Goal: Use online tool/utility: Utilize a website feature to perform a specific function

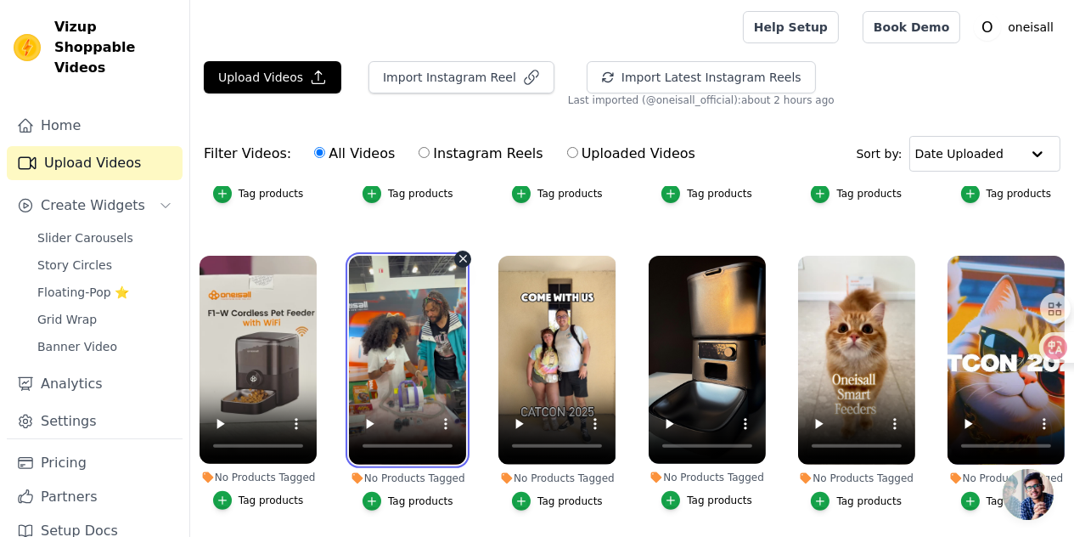
scroll to position [849, 0]
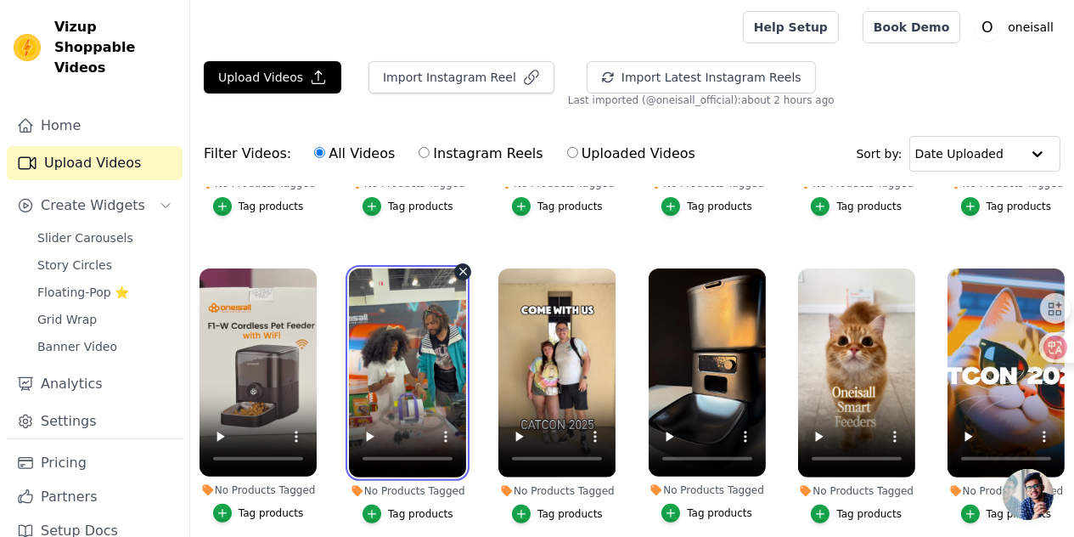
click at [362, 343] on video at bounding box center [407, 372] width 117 height 209
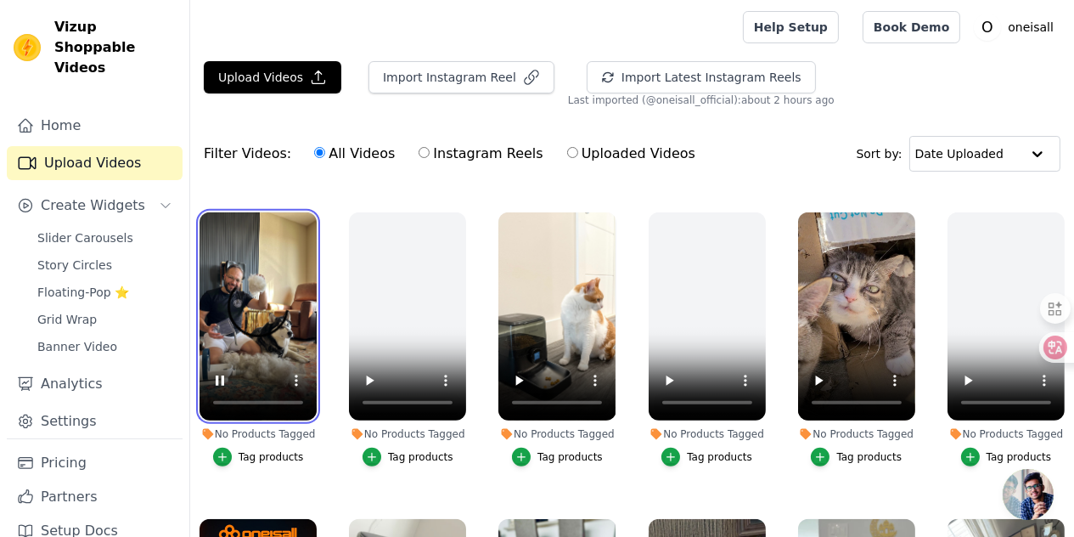
scroll to position [1189, 0]
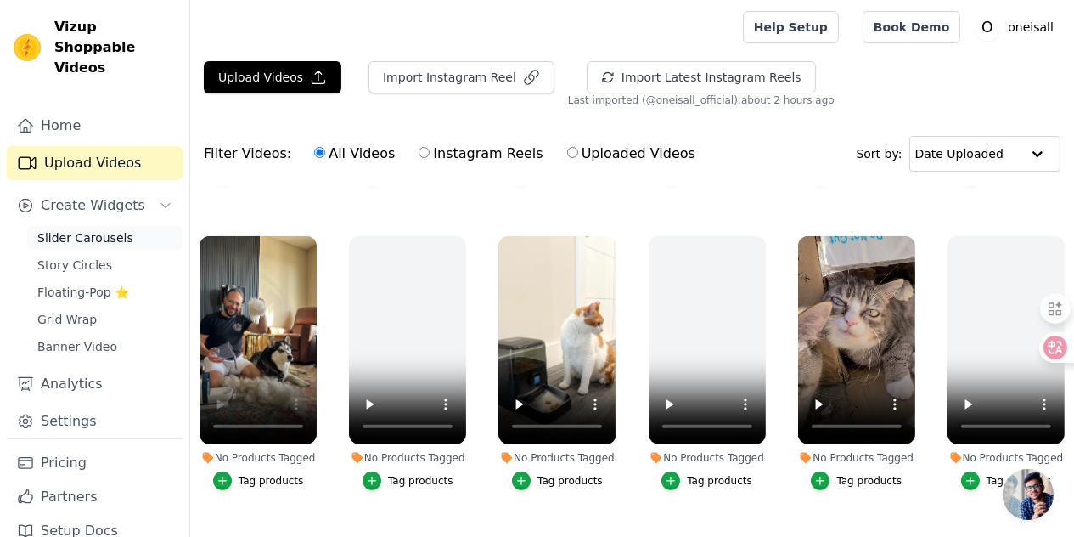
click at [80, 243] on span "Slider Carousels" at bounding box center [85, 237] width 96 height 17
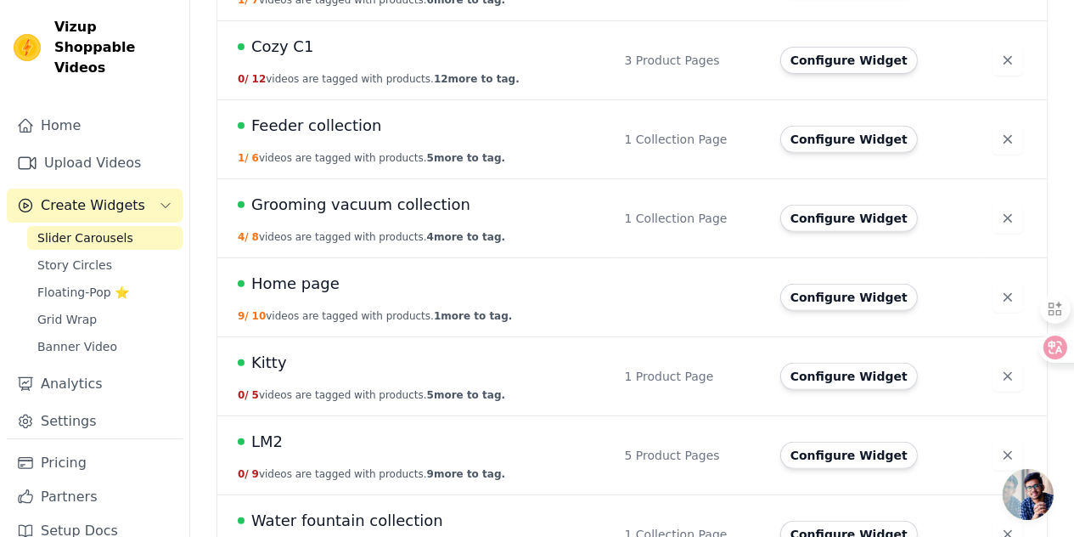
scroll to position [857, 0]
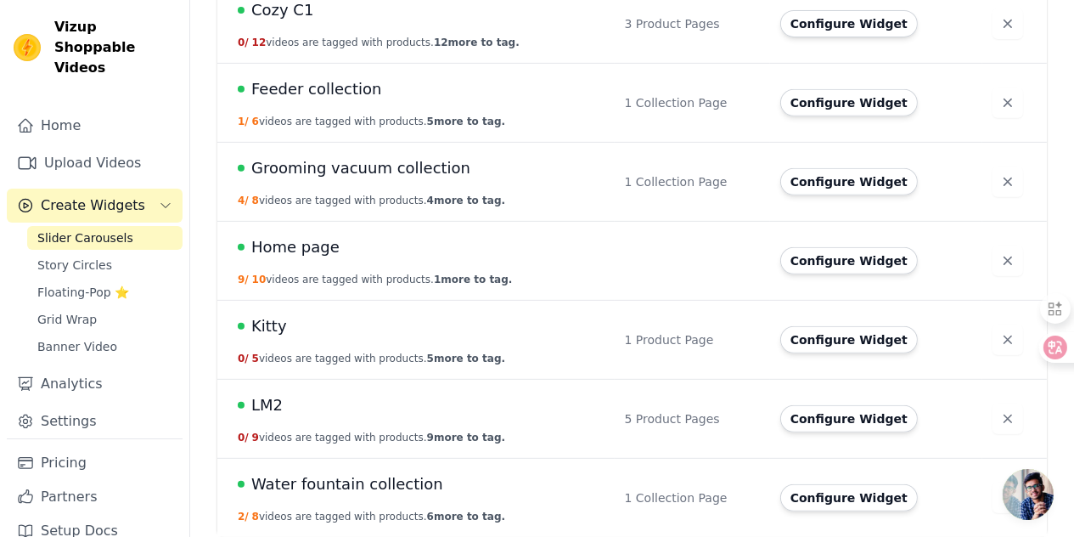
click at [294, 402] on div "LM2" at bounding box center [421, 405] width 367 height 24
click at [266, 402] on span "LM2" at bounding box center [266, 405] width 31 height 24
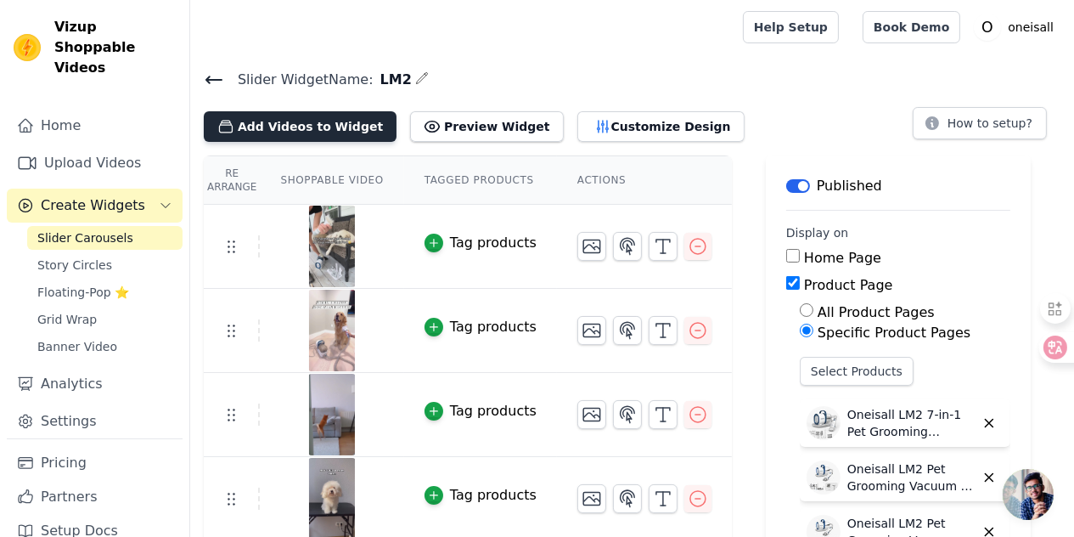
click at [279, 115] on button "Add Videos to Widget" at bounding box center [300, 126] width 193 height 31
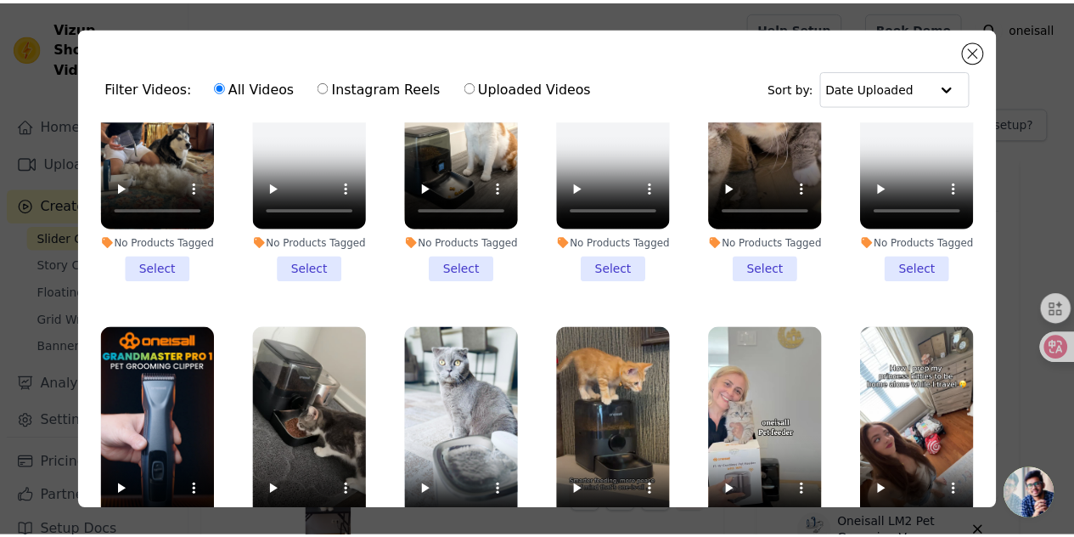
scroll to position [1189, 0]
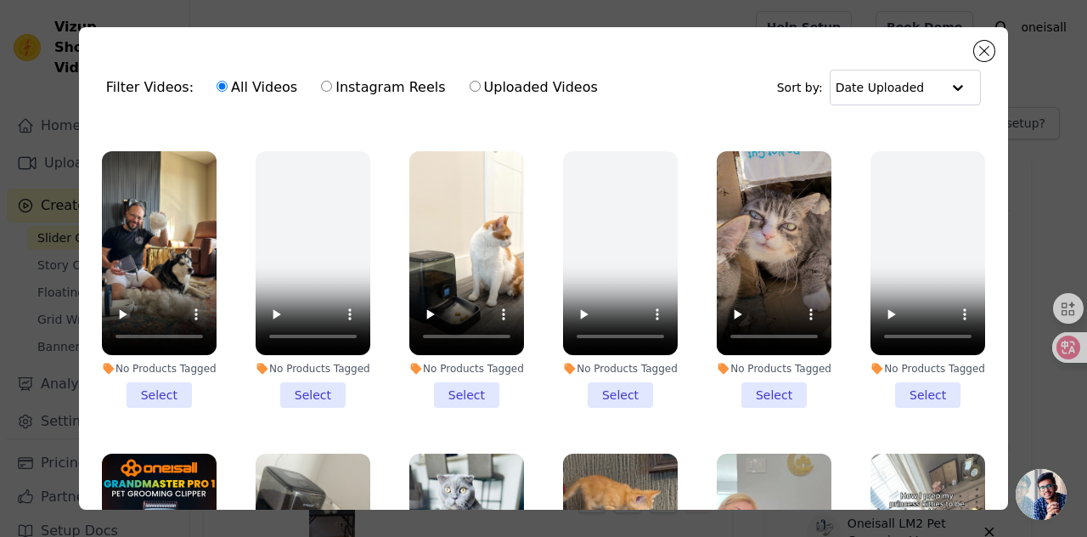
click at [153, 408] on li "No Products Tagged Select" at bounding box center [159, 279] width 115 height 256
click at [0, 0] on input "No Products Tagged Select" at bounding box center [0, 0] width 0 height 0
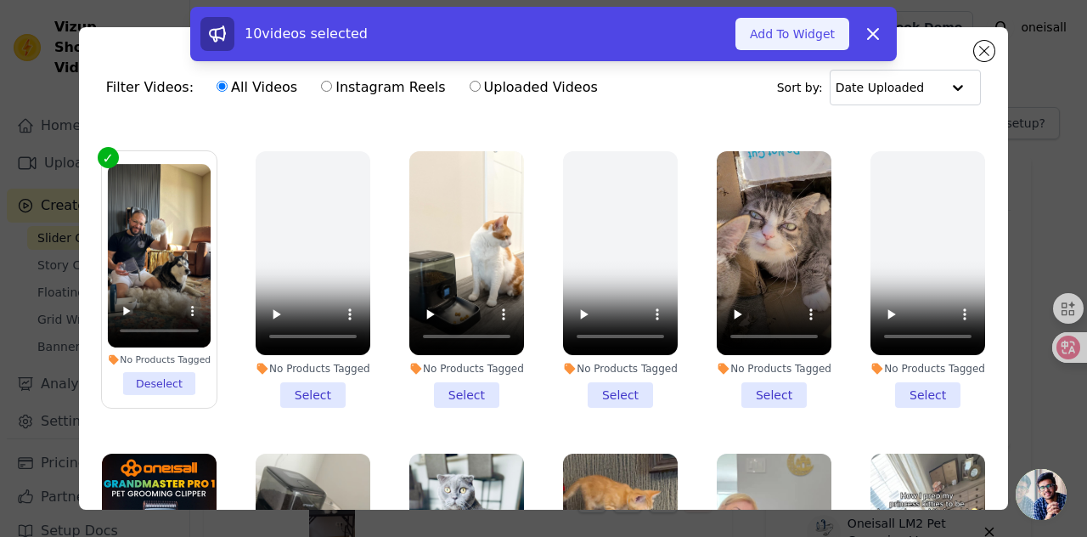
click at [784, 40] on button "Add To Widget" at bounding box center [792, 34] width 114 height 32
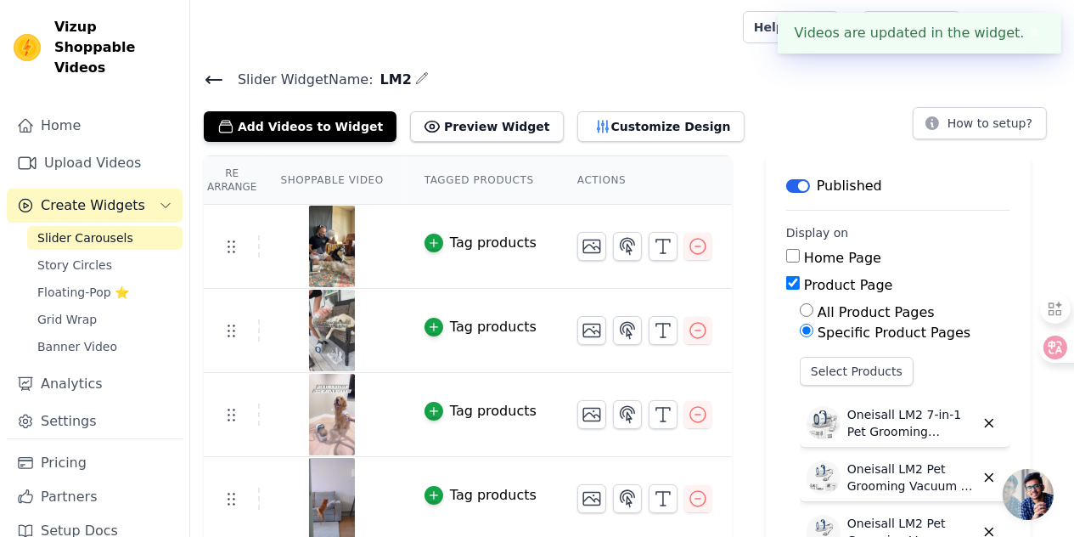
click at [313, 235] on img at bounding box center [332, 247] width 48 height 82
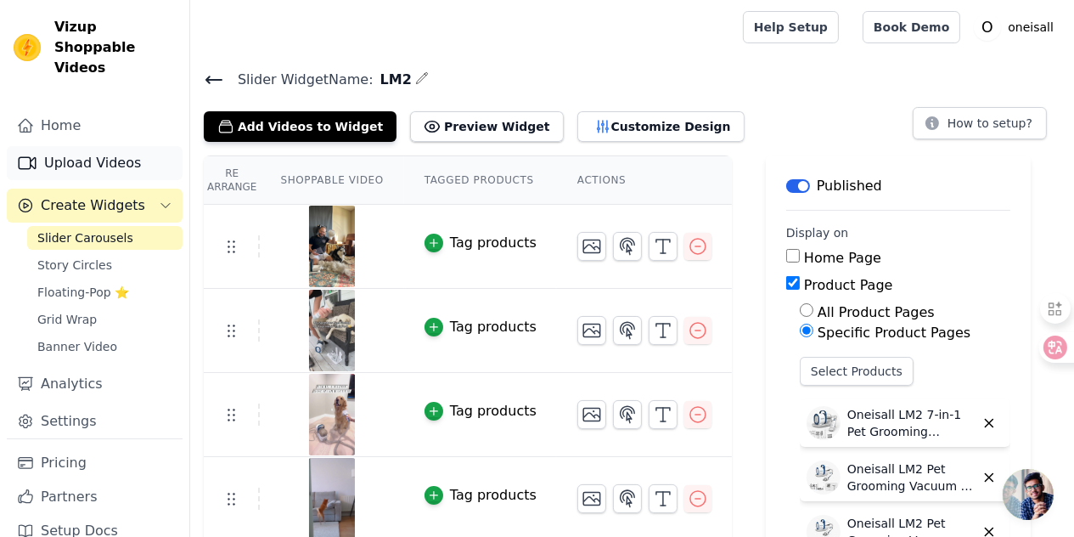
click at [88, 175] on link "Upload Videos" at bounding box center [95, 163] width 176 height 34
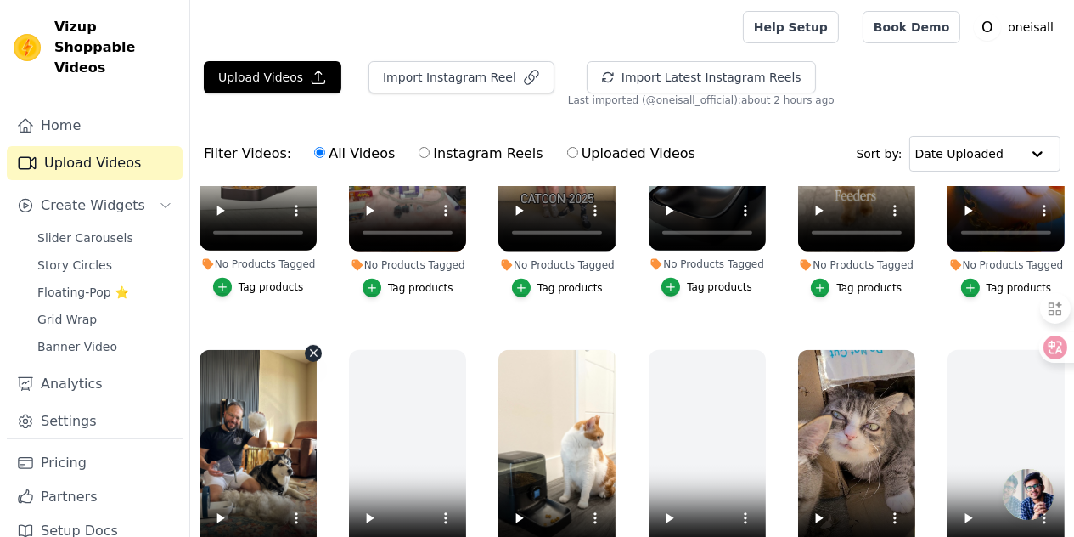
scroll to position [1104, 0]
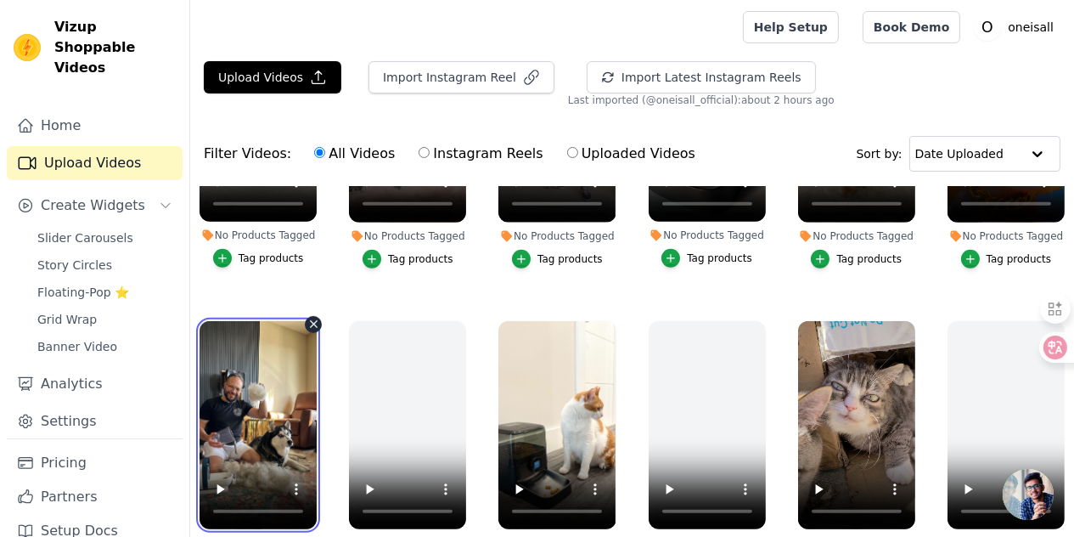
click at [256, 391] on video at bounding box center [258, 425] width 117 height 209
click at [320, 406] on ul "No Products Tagged Tag products No Products Tagged Tag products No Products Tag…" at bounding box center [632, 428] width 884 height 482
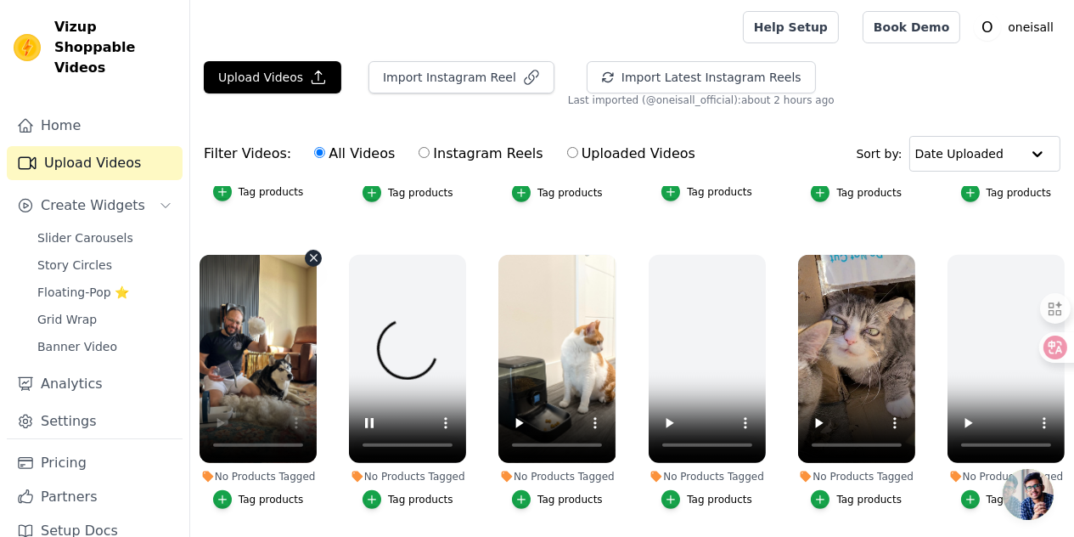
scroll to position [1274, 0]
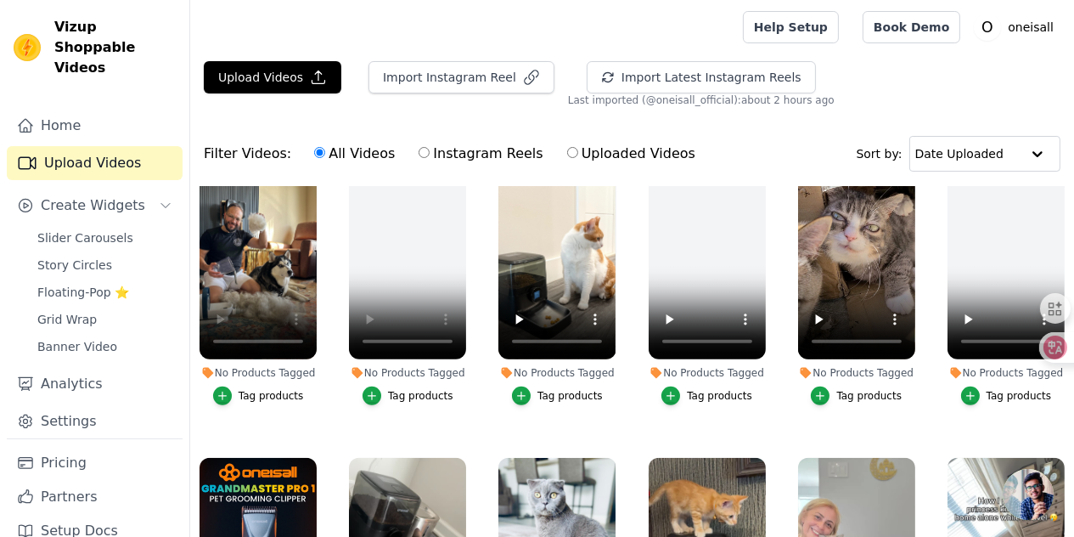
click at [301, 356] on li "No Products Tagged Tag products" at bounding box center [258, 278] width 117 height 255
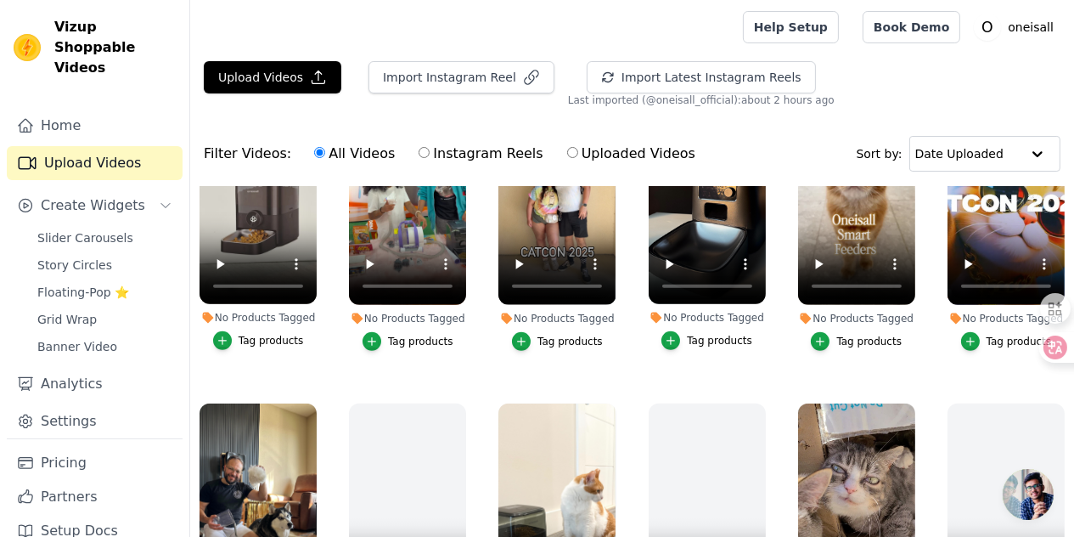
scroll to position [1019, 0]
